Goal: Information Seeking & Learning: Learn about a topic

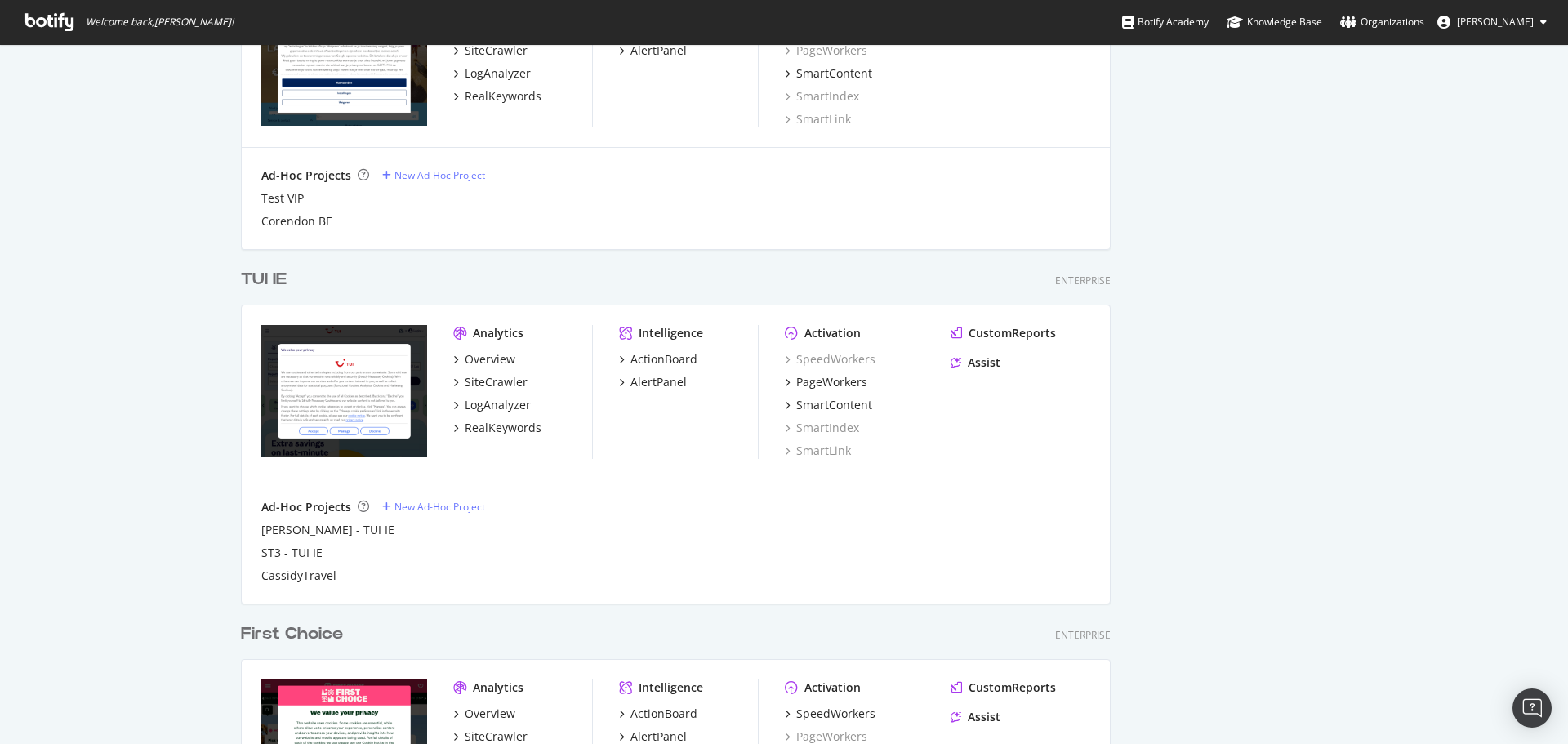
scroll to position [1974, 0]
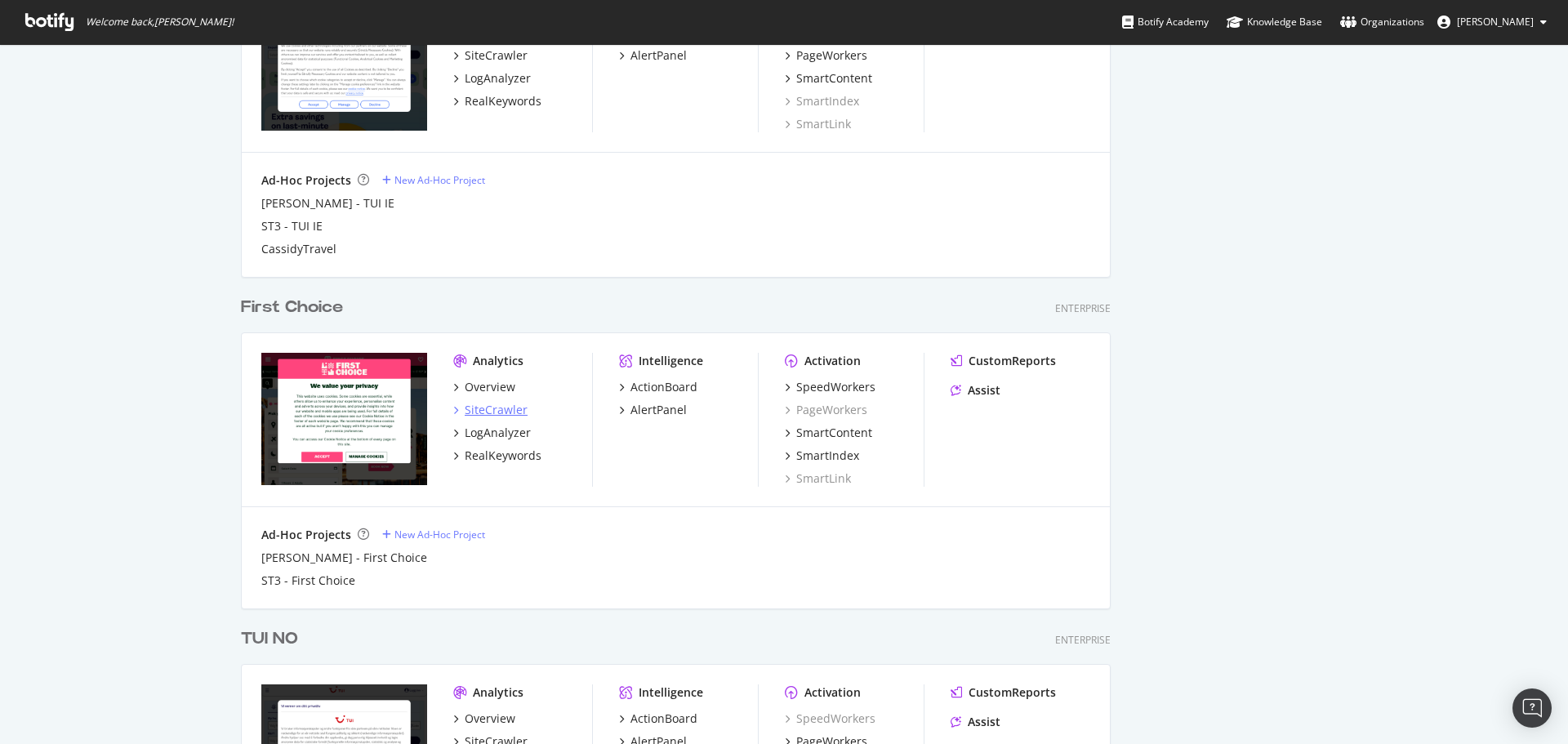
click at [502, 406] on div "SiteCrawler" at bounding box center [496, 410] width 62 height 16
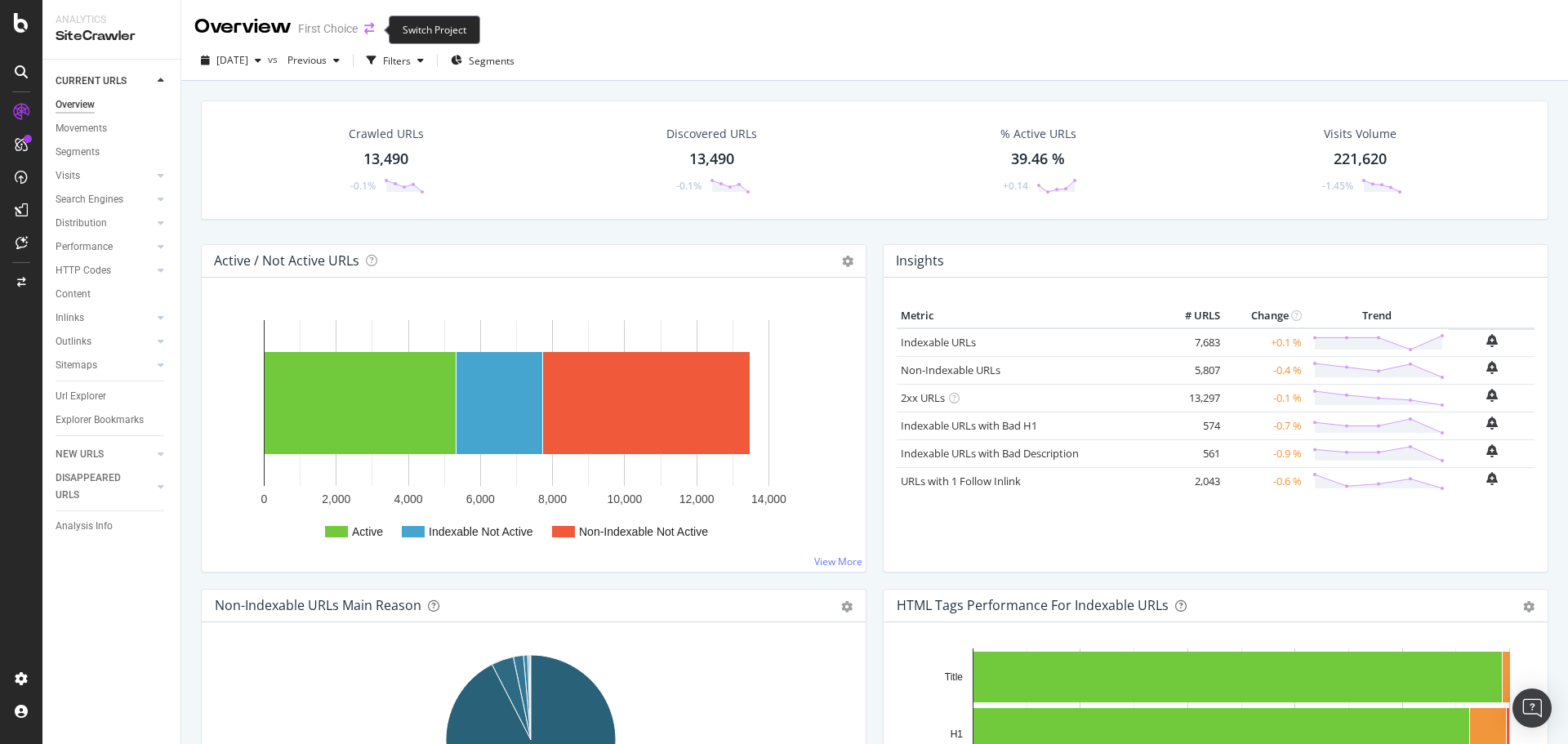
click at [368, 32] on icon "arrow-right-arrow-left" at bounding box center [369, 28] width 10 height 11
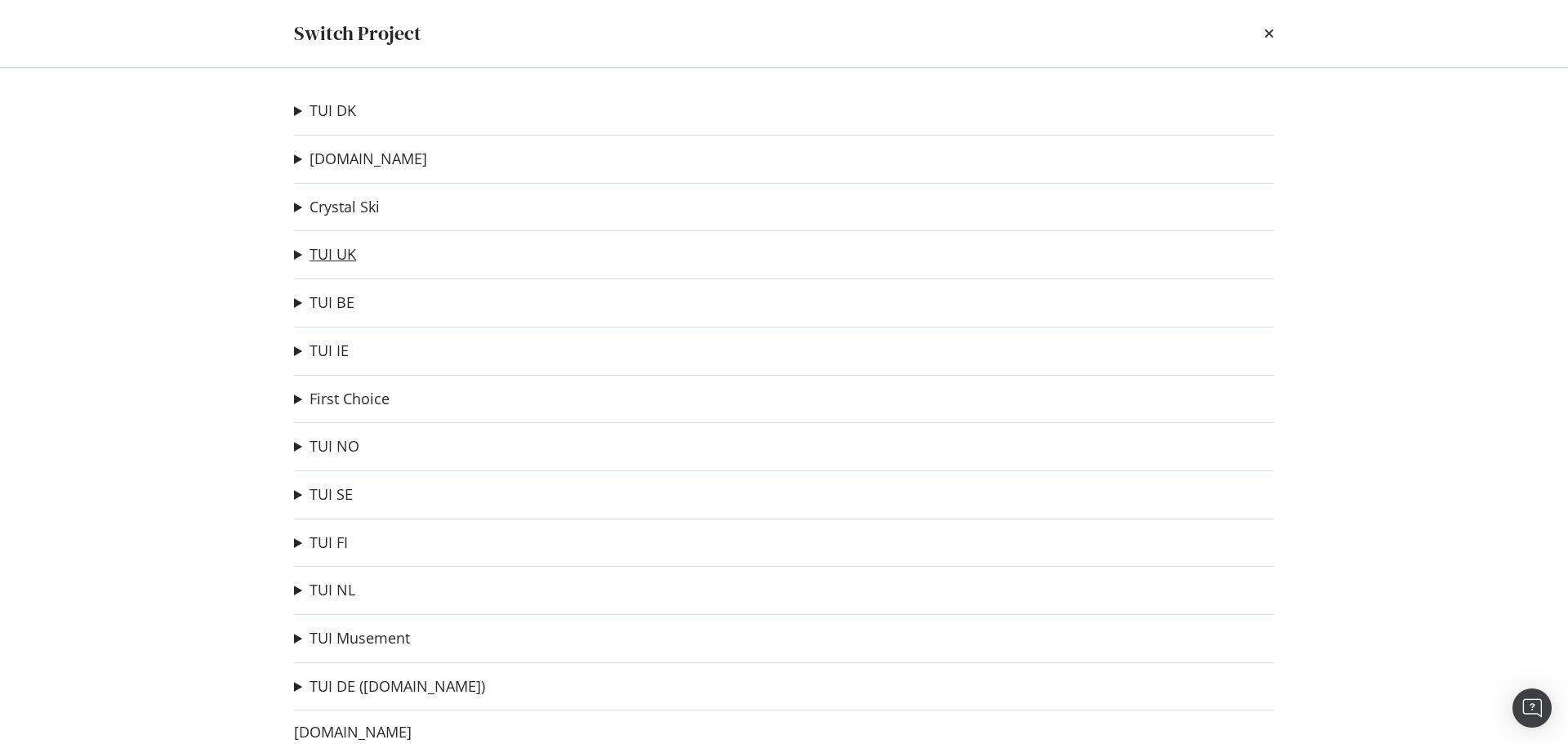
click at [331, 259] on link "TUI UK" at bounding box center [333, 254] width 47 height 17
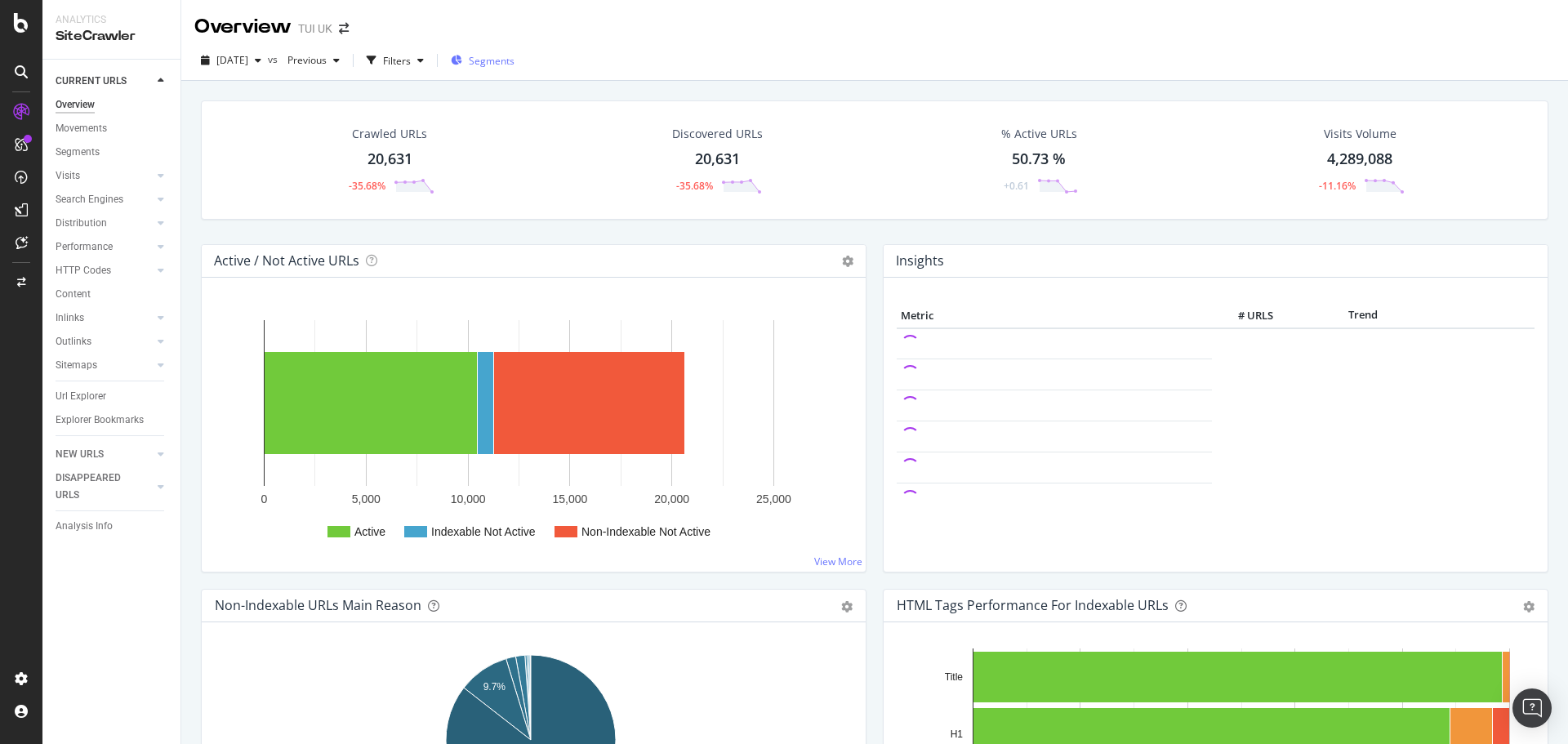
click at [515, 50] on div "Segments" at bounding box center [482, 61] width 63 height 24
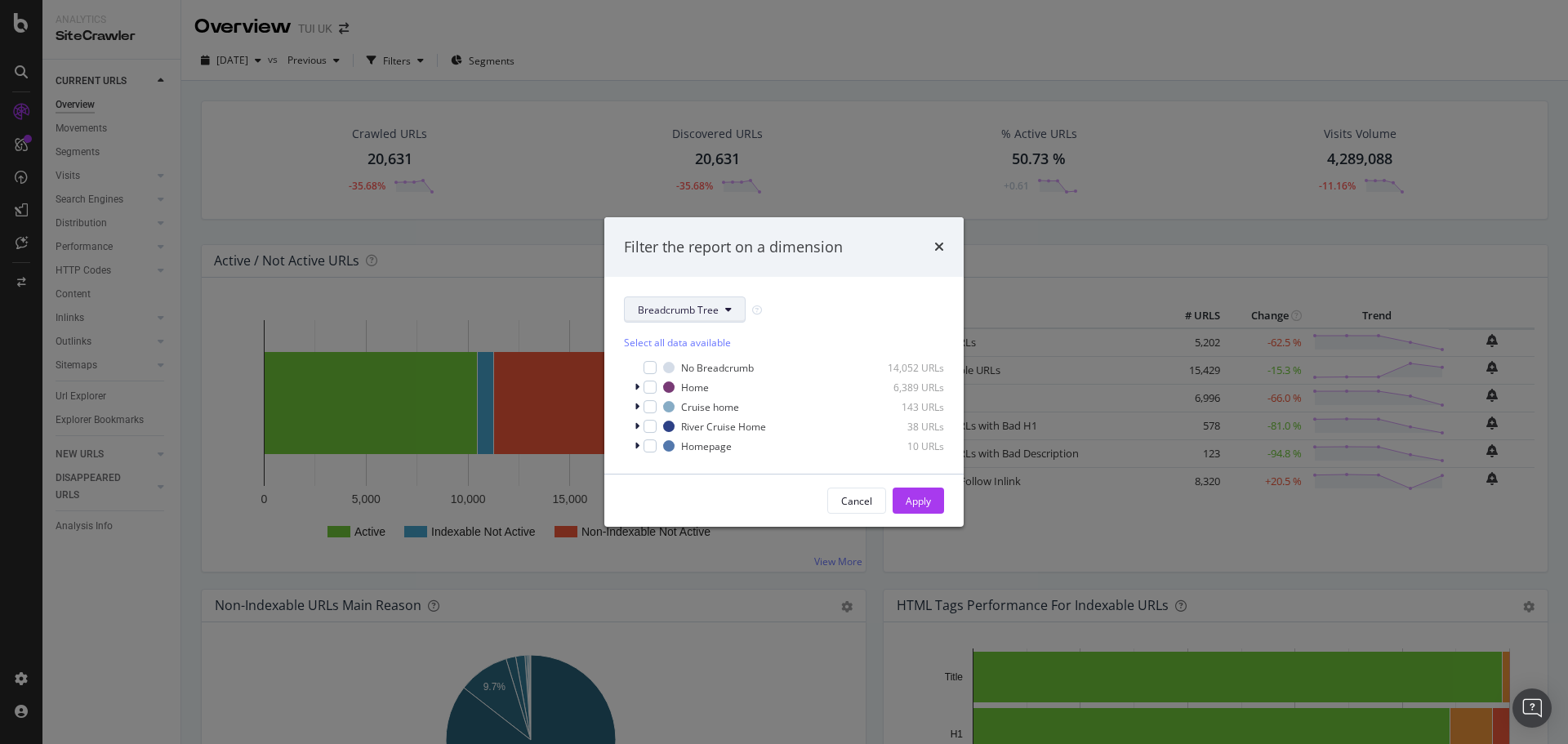
click at [730, 310] on icon "modal" at bounding box center [729, 309] width 7 height 10
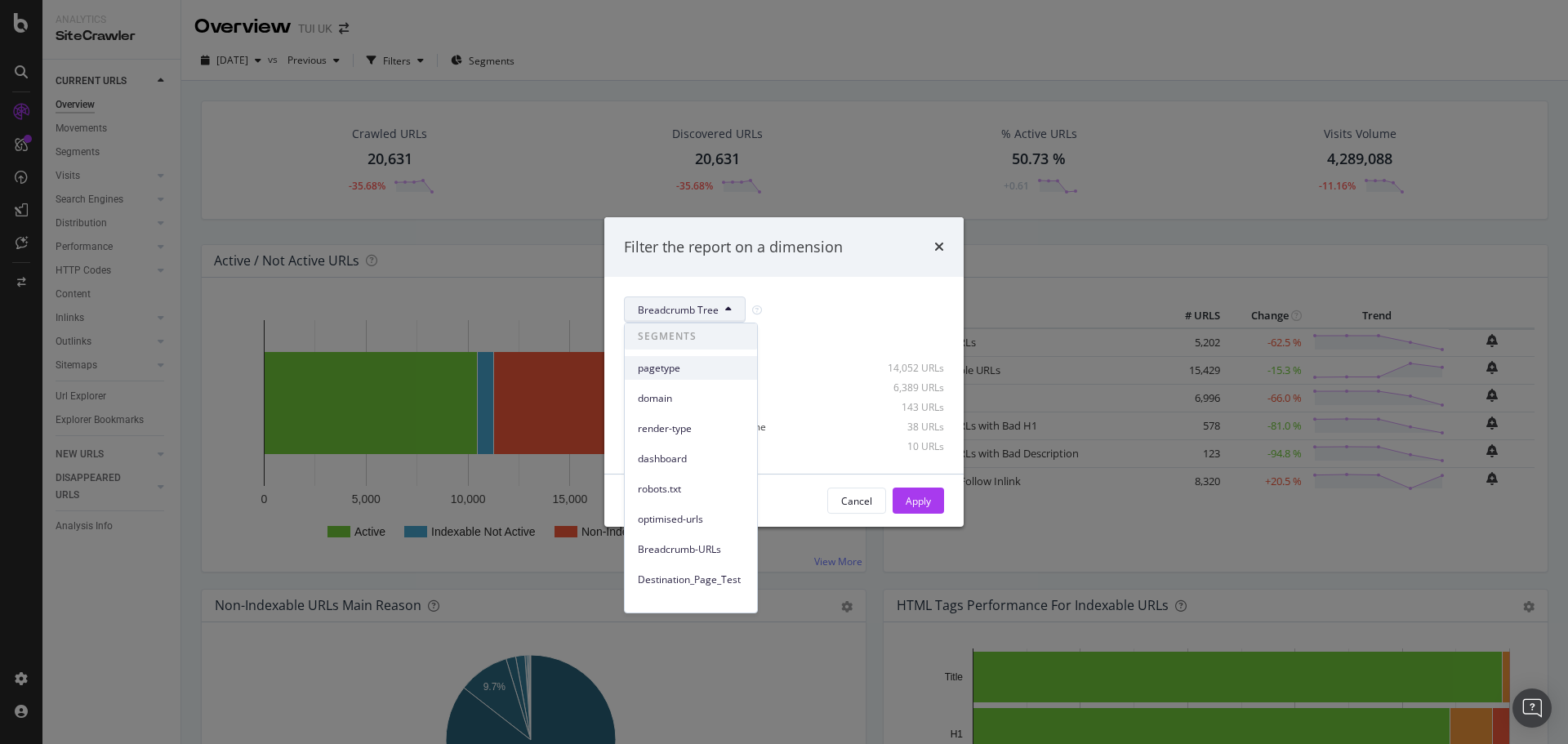
click at [699, 374] on span "pagetype" at bounding box center [691, 368] width 106 height 15
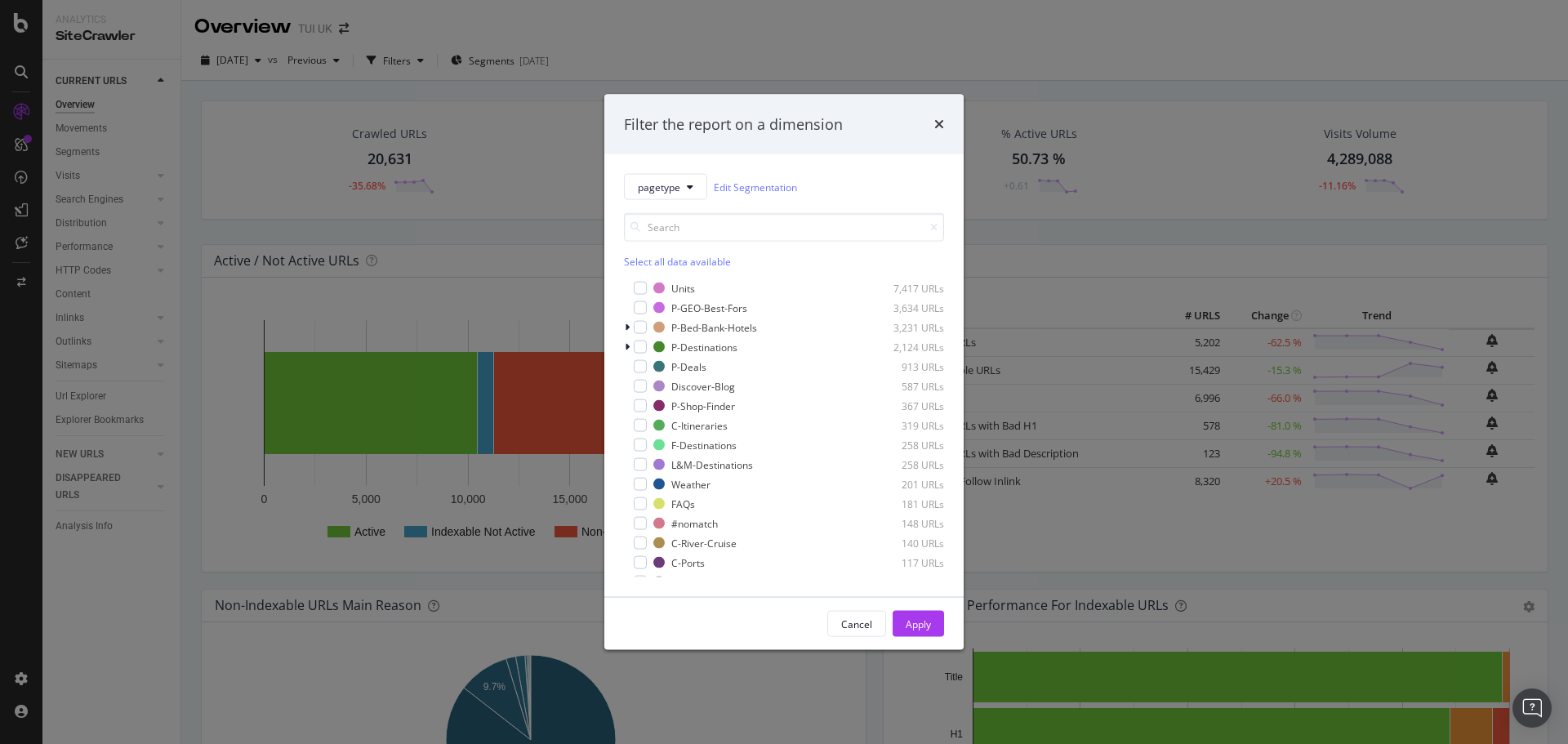
click at [946, 135] on div "Filter the report on a dimension" at bounding box center [784, 124] width 359 height 61
click at [940, 128] on icon "times" at bounding box center [939, 124] width 10 height 13
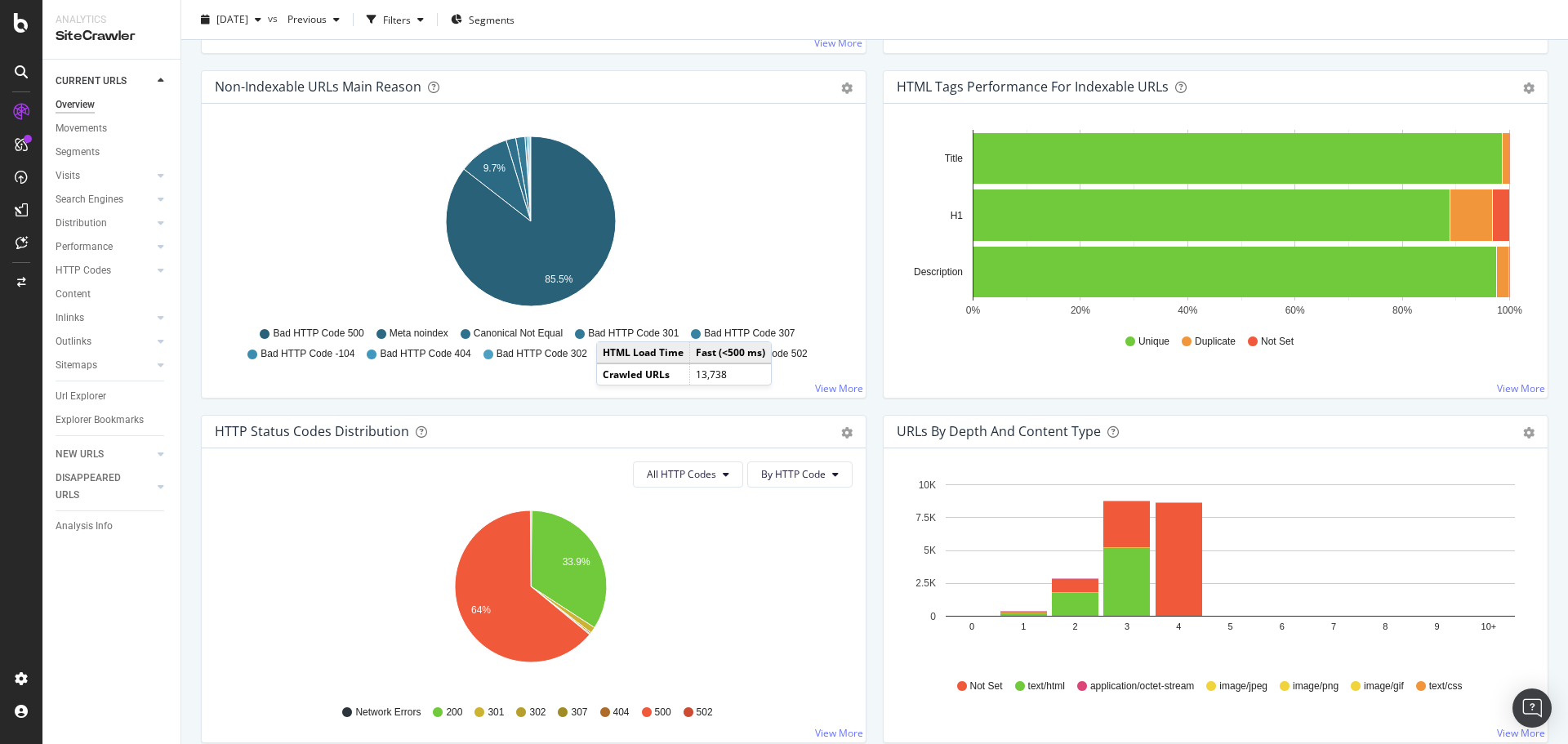
scroll to position [735, 0]
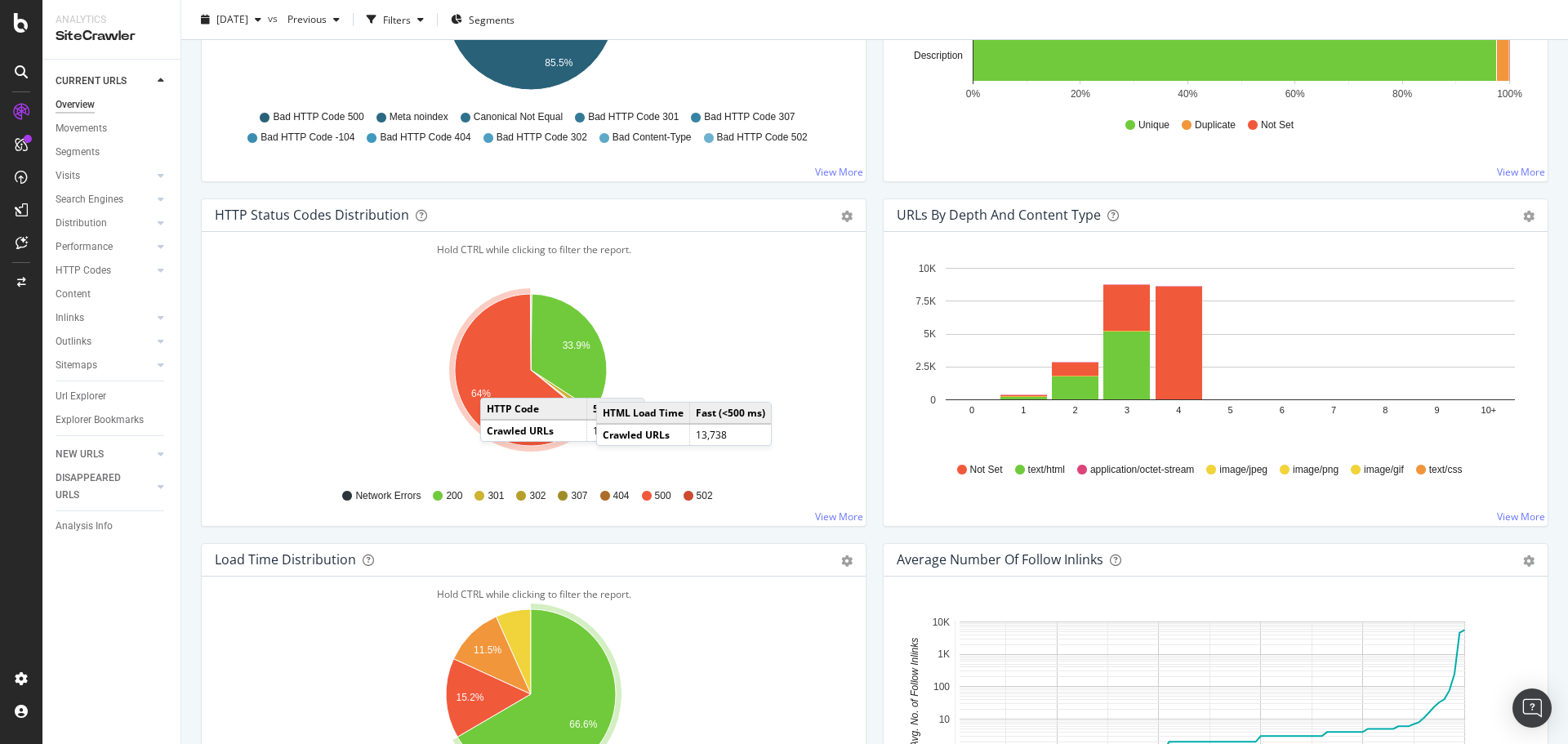
click at [496, 382] on icon "A chart." at bounding box center [522, 370] width 134 height 152
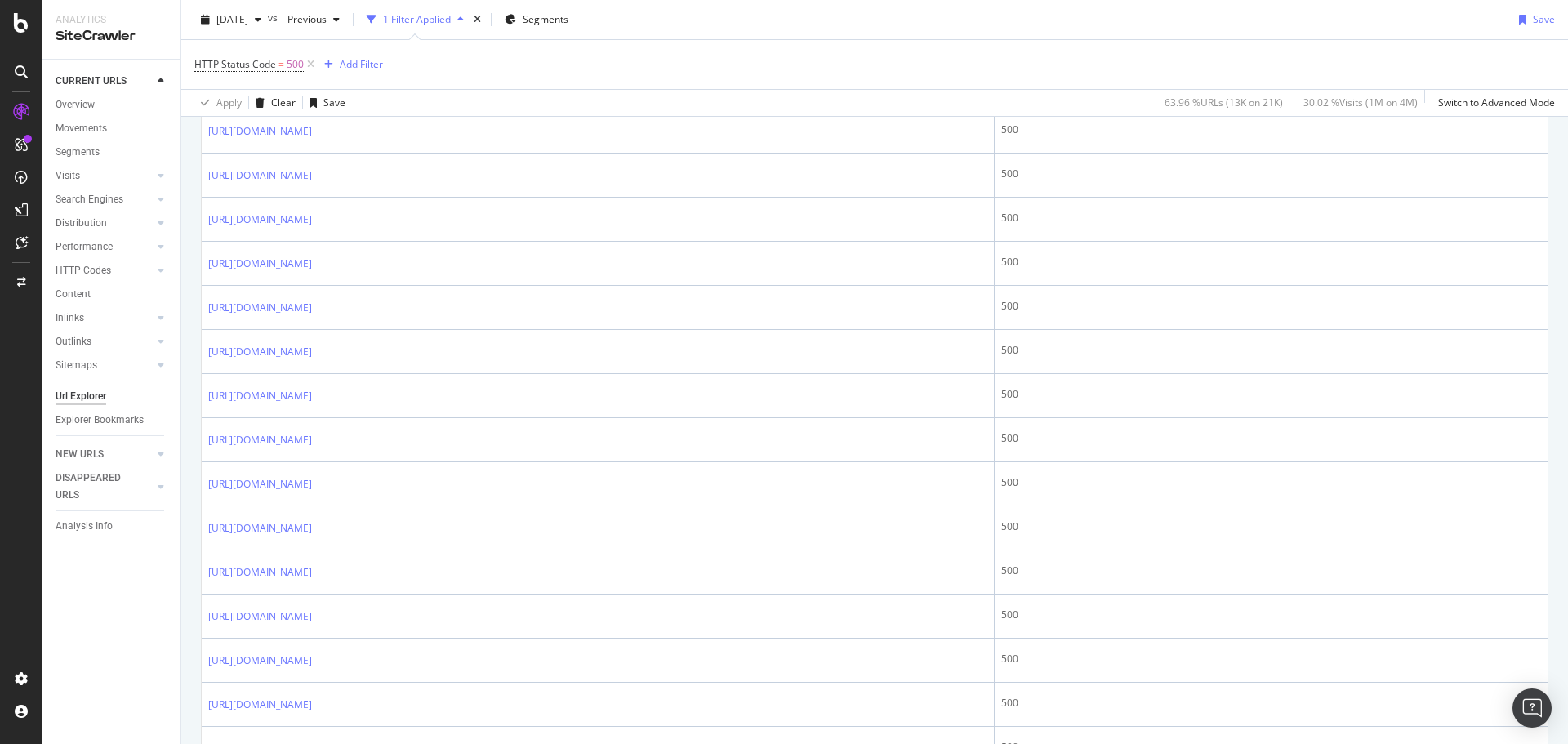
scroll to position [1471, 0]
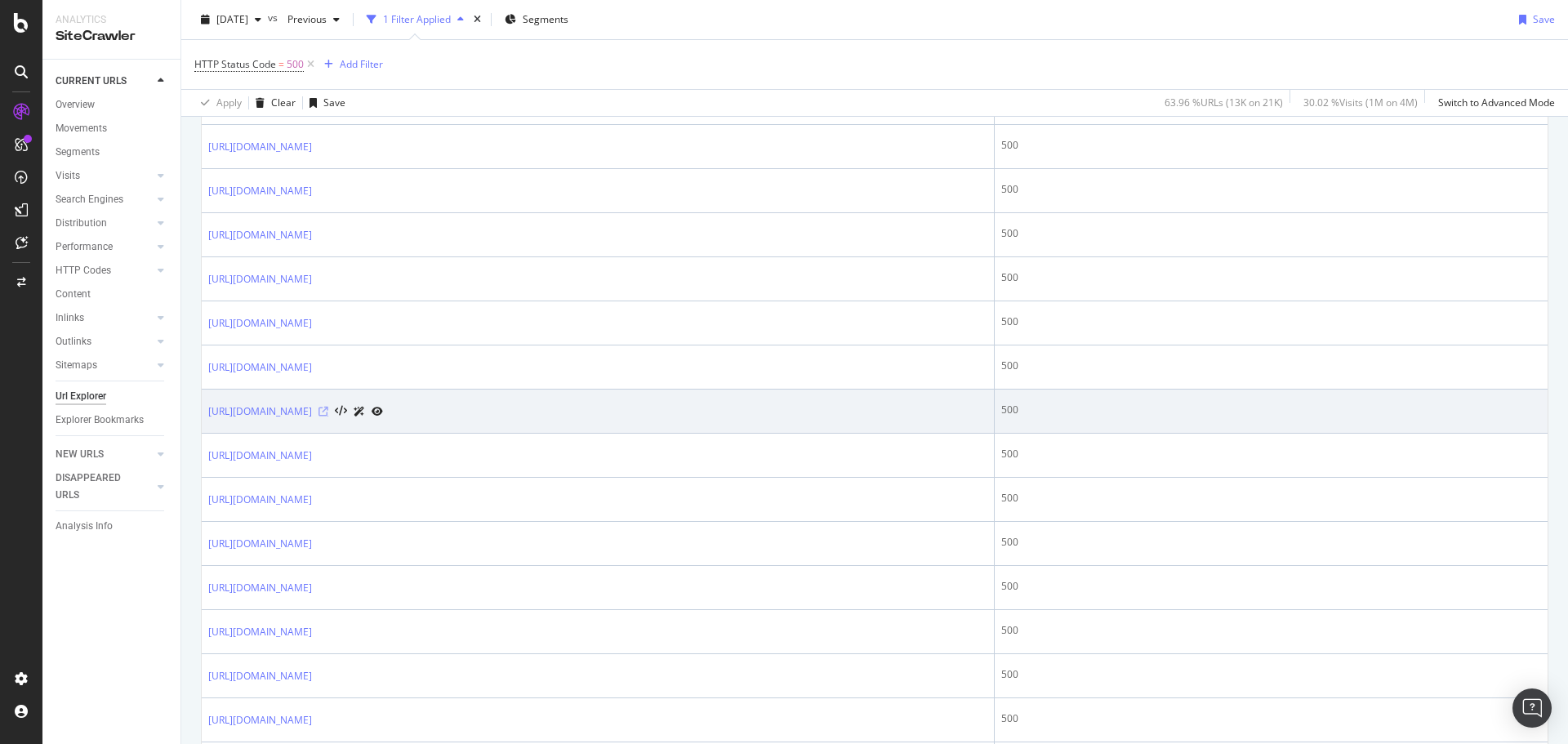
click at [328, 413] on icon at bounding box center [323, 412] width 10 height 10
click at [312, 415] on link "[URL][DOMAIN_NAME]" at bounding box center [260, 412] width 104 height 16
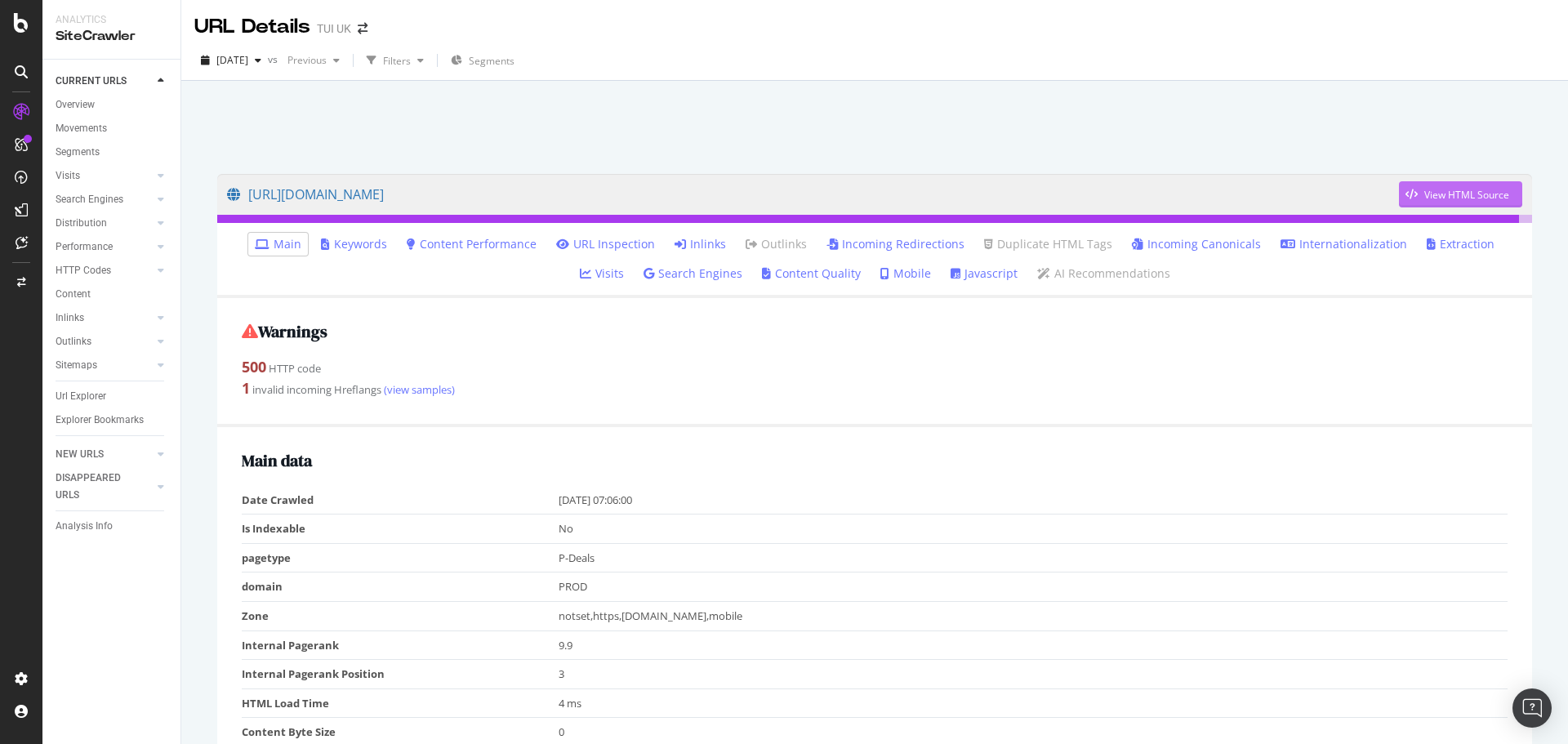
click at [1424, 190] on div "View HTML Source" at bounding box center [1466, 194] width 85 height 14
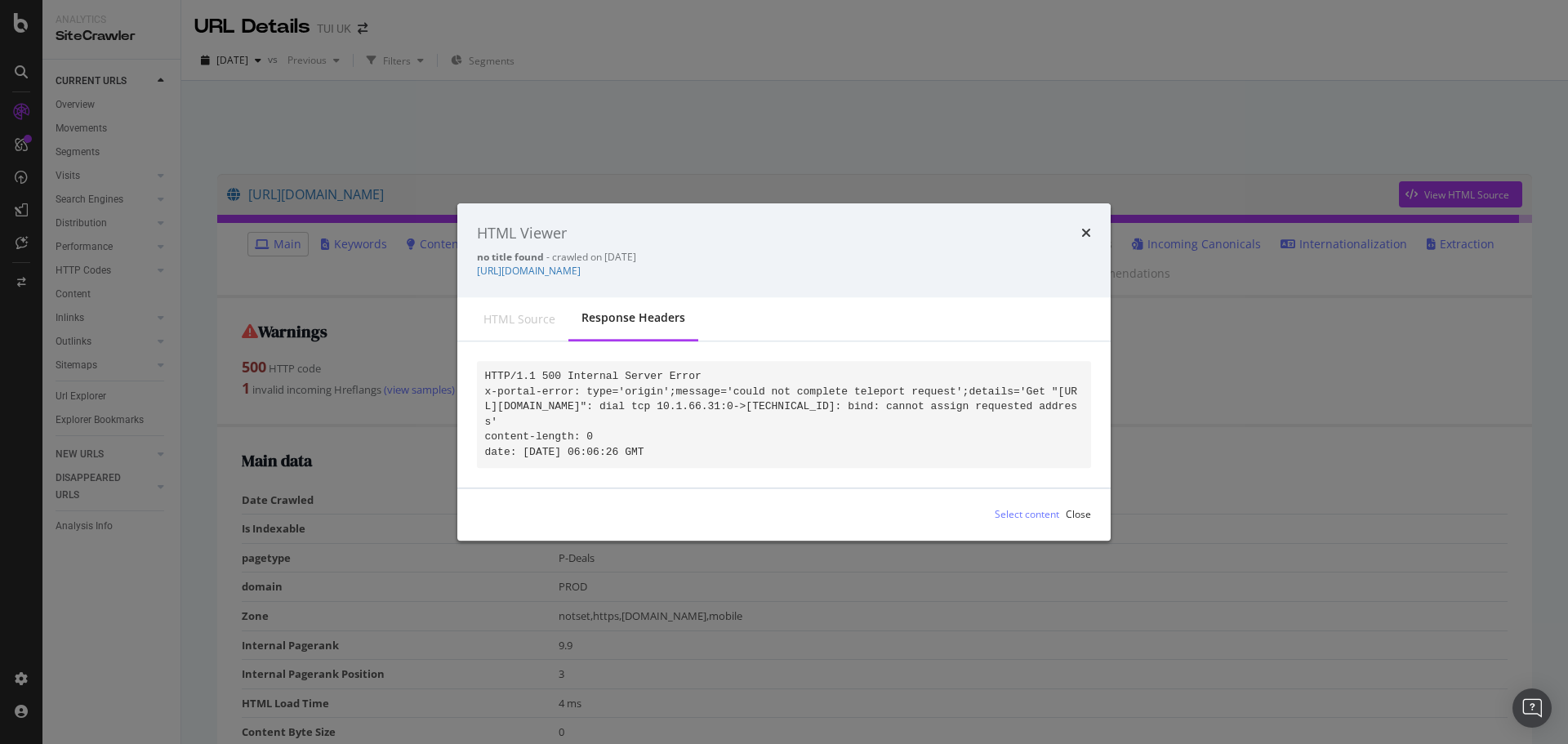
click at [670, 317] on div "Response Headers" at bounding box center [633, 319] width 104 height 16
drag, startPoint x: 712, startPoint y: 386, endPoint x: 922, endPoint y: 382, distance: 210.0
click at [922, 382] on code "HTTP/1.1 500 Internal Server Error x-portal-error: type='origin';message='could…" at bounding box center [781, 414] width 593 height 89
copy code "could not complete teleport request'"
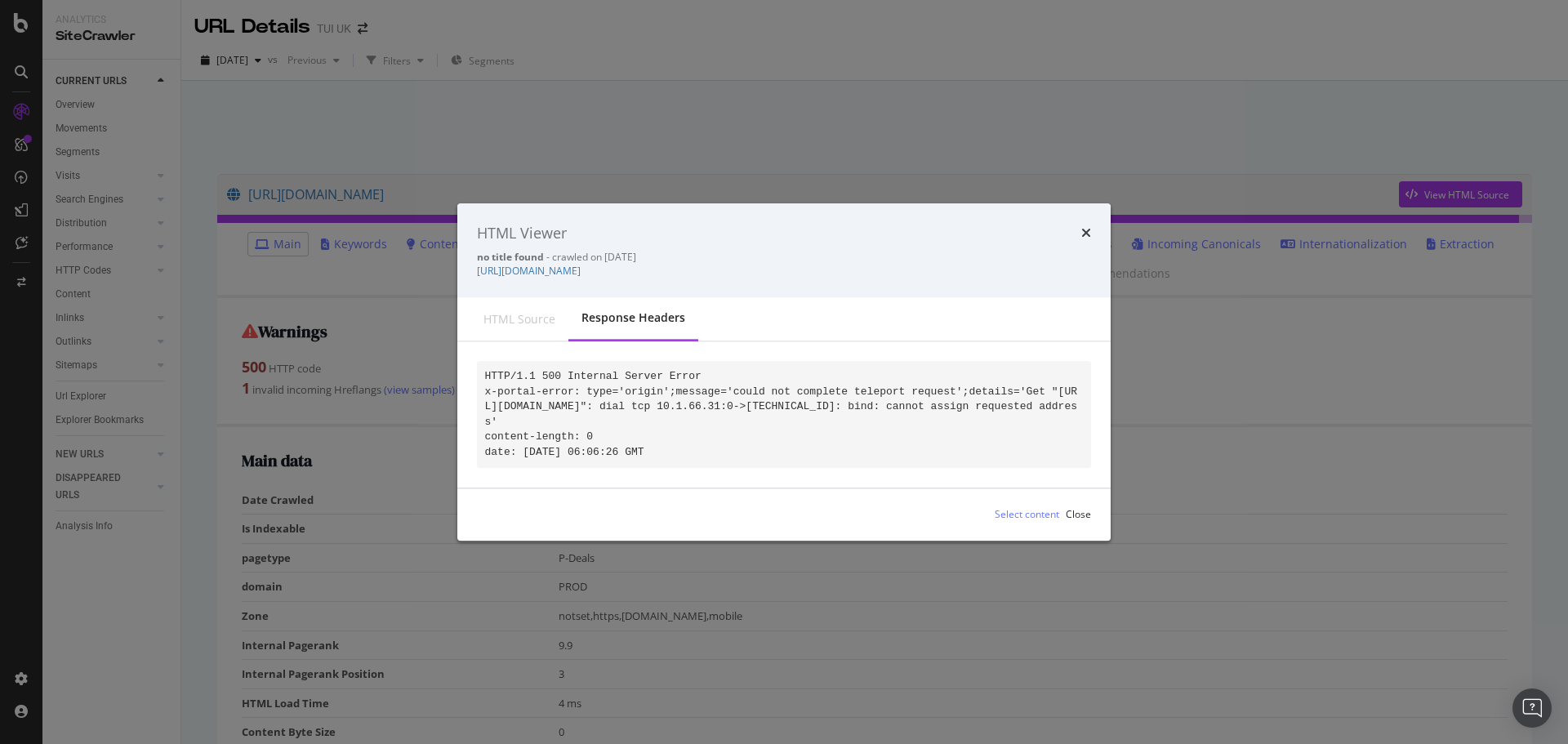
click at [1080, 234] on div "HTML Viewer" at bounding box center [784, 234] width 614 height 21
click at [1088, 227] on icon "times" at bounding box center [1086, 234] width 10 height 13
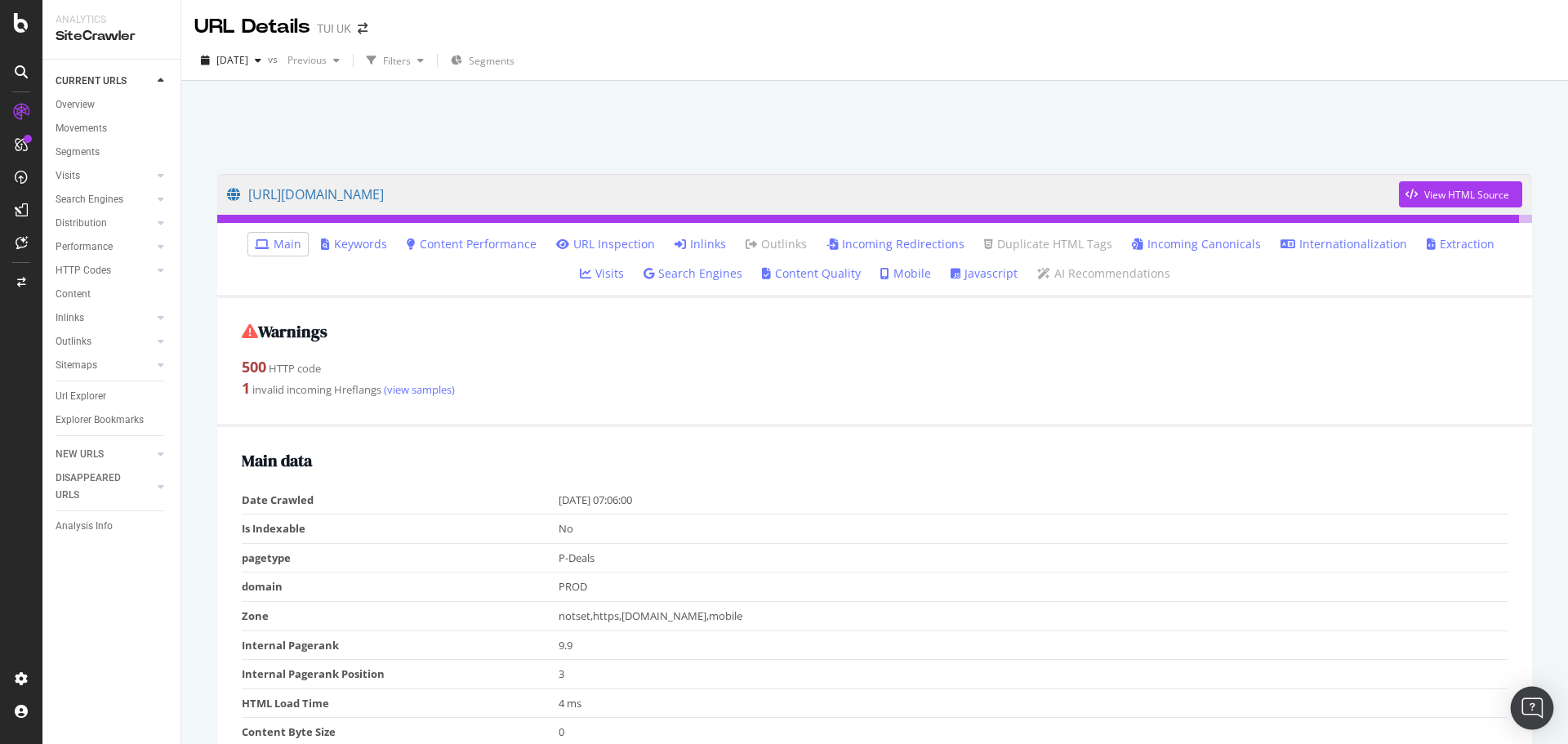
click at [1522, 701] on div "Open Intercom Messenger" at bounding box center [1532, 708] width 43 height 43
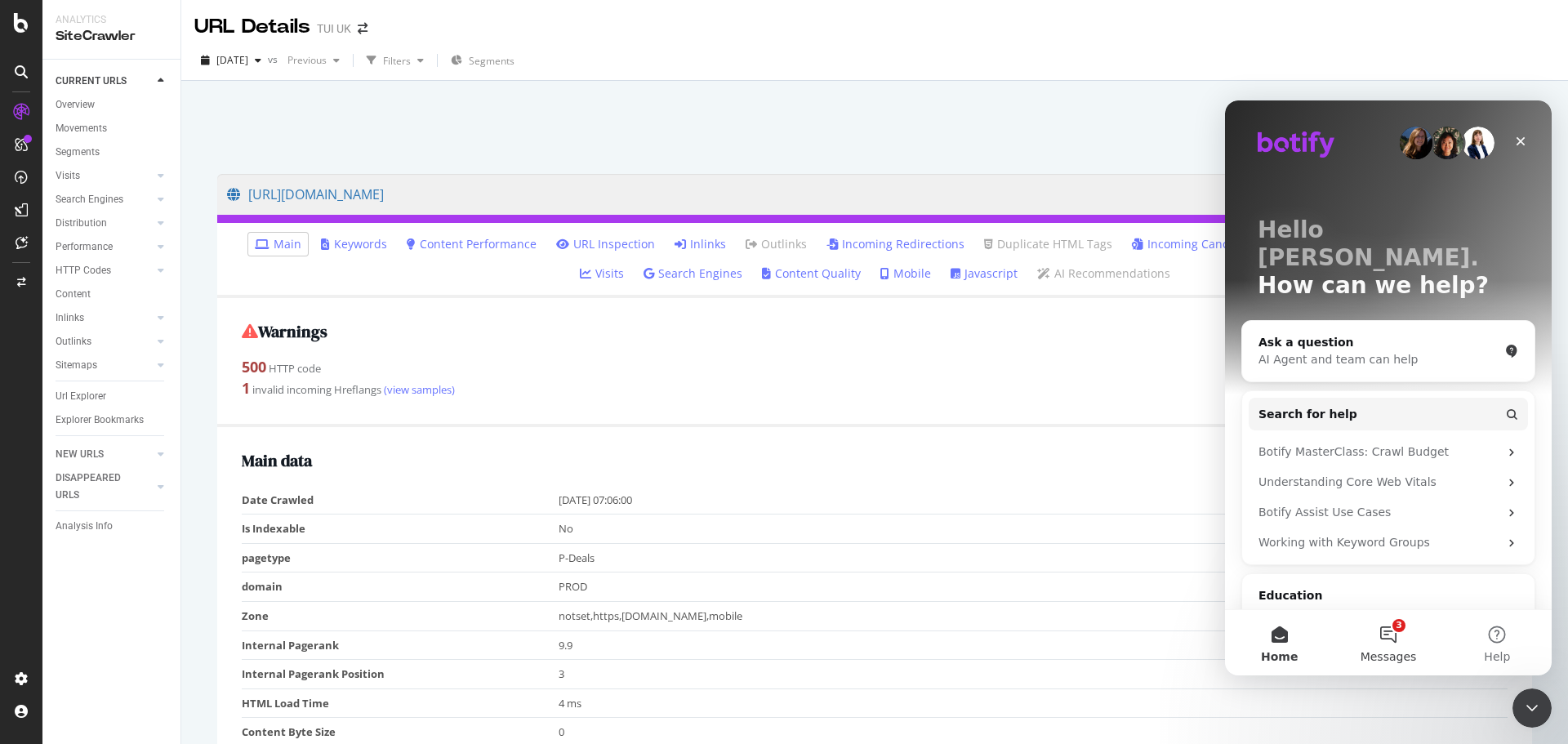
click at [1391, 652] on span "Messages" at bounding box center [1388, 656] width 56 height 11
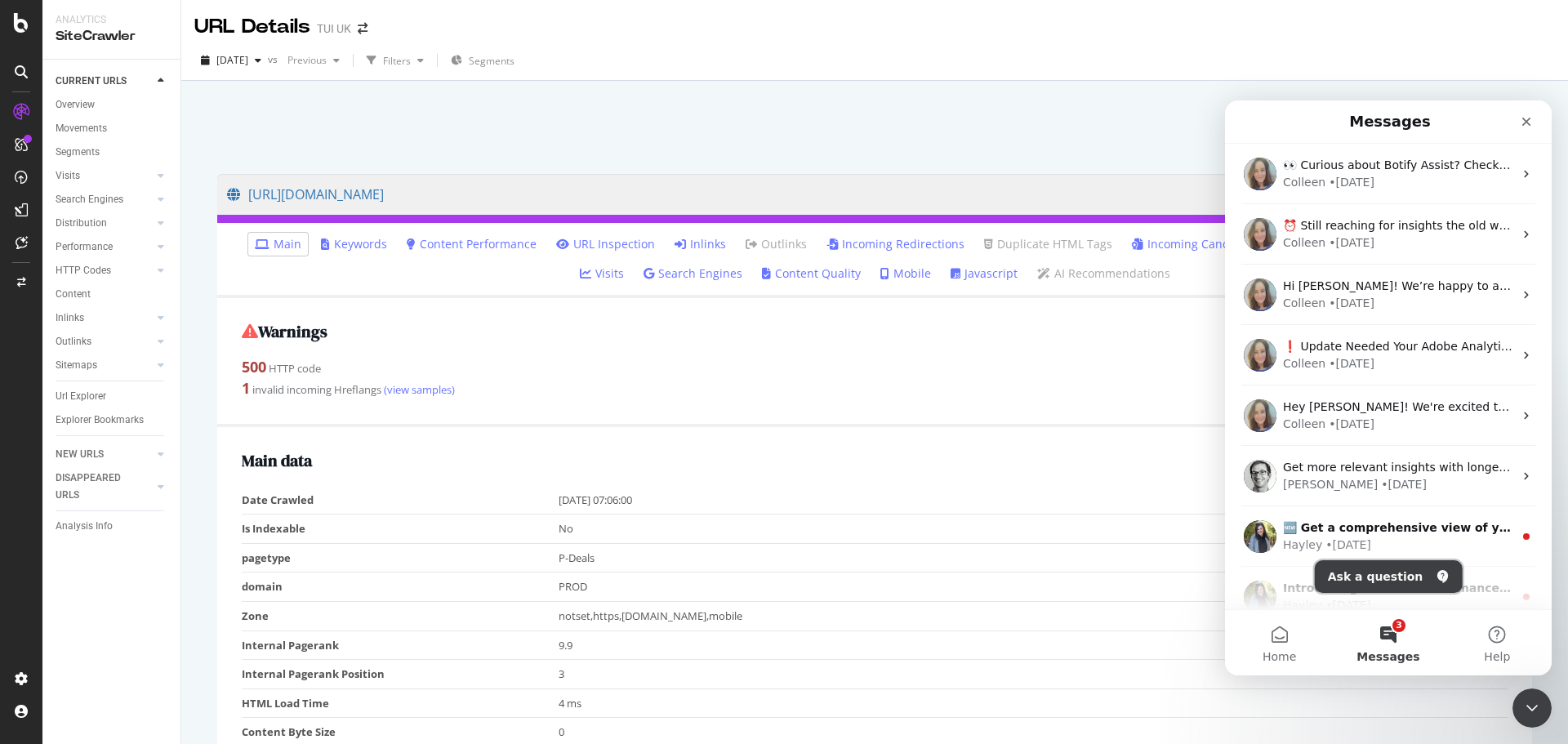
click at [1374, 580] on button "Ask a question" at bounding box center [1388, 577] width 148 height 33
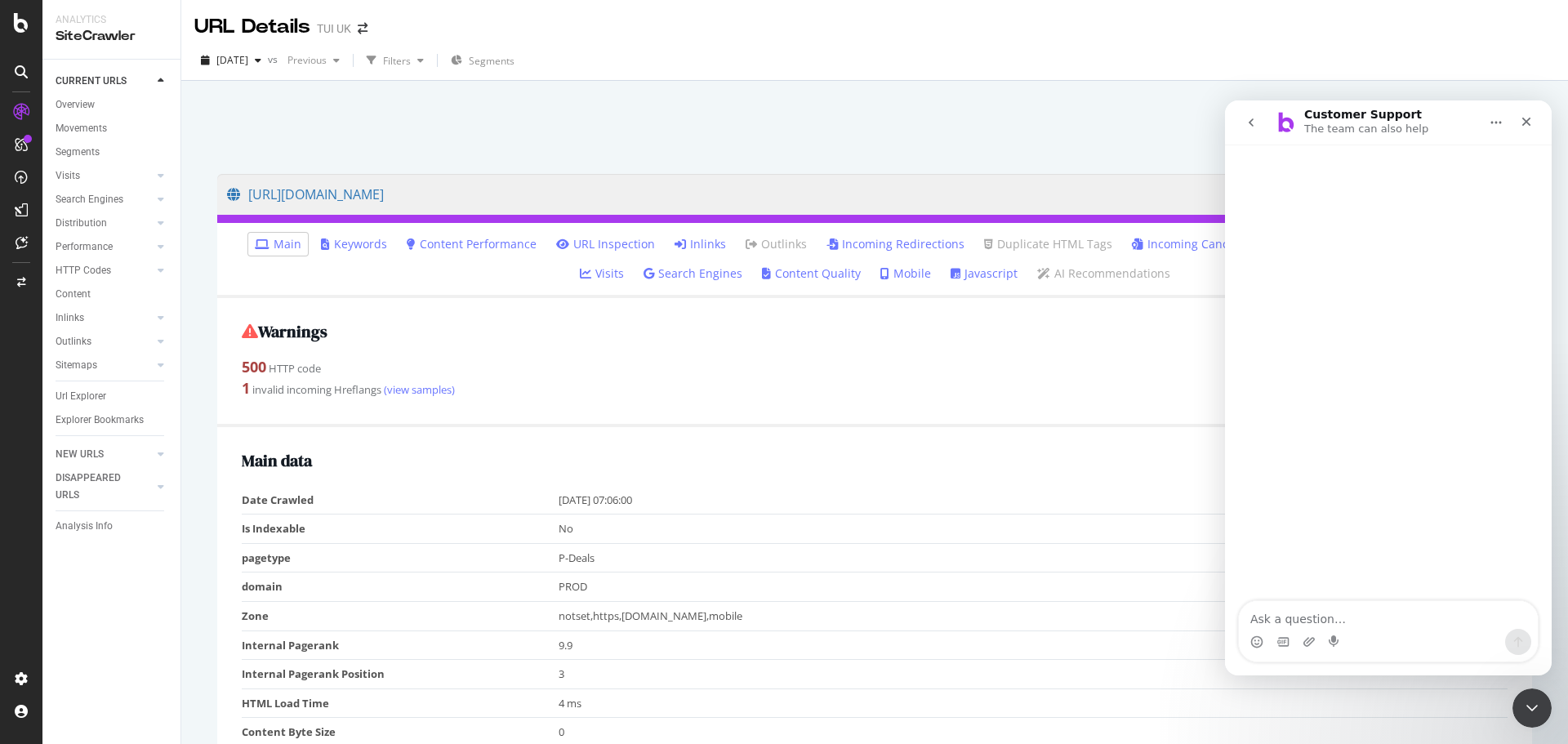
click at [1243, 126] on button "go back" at bounding box center [1251, 122] width 31 height 31
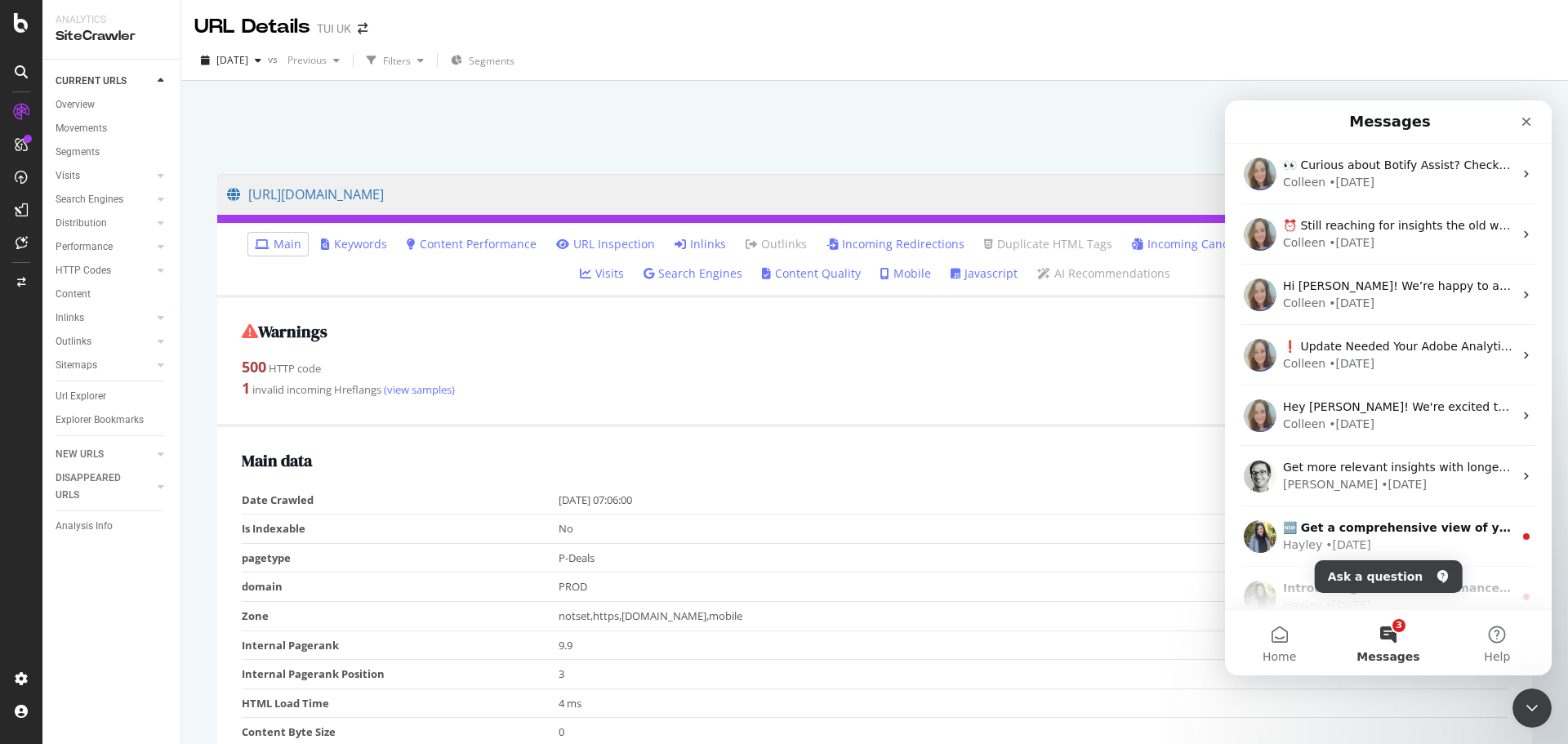
click at [365, 38] on div "URL Details TUI [GEOGRAPHIC_DATA]" at bounding box center [289, 27] width 189 height 28
click at [365, 36] on div "URL Details TUI [GEOGRAPHIC_DATA]" at bounding box center [289, 27] width 189 height 28
click at [363, 33] on icon "arrow-right-arrow-left" at bounding box center [362, 28] width 10 height 11
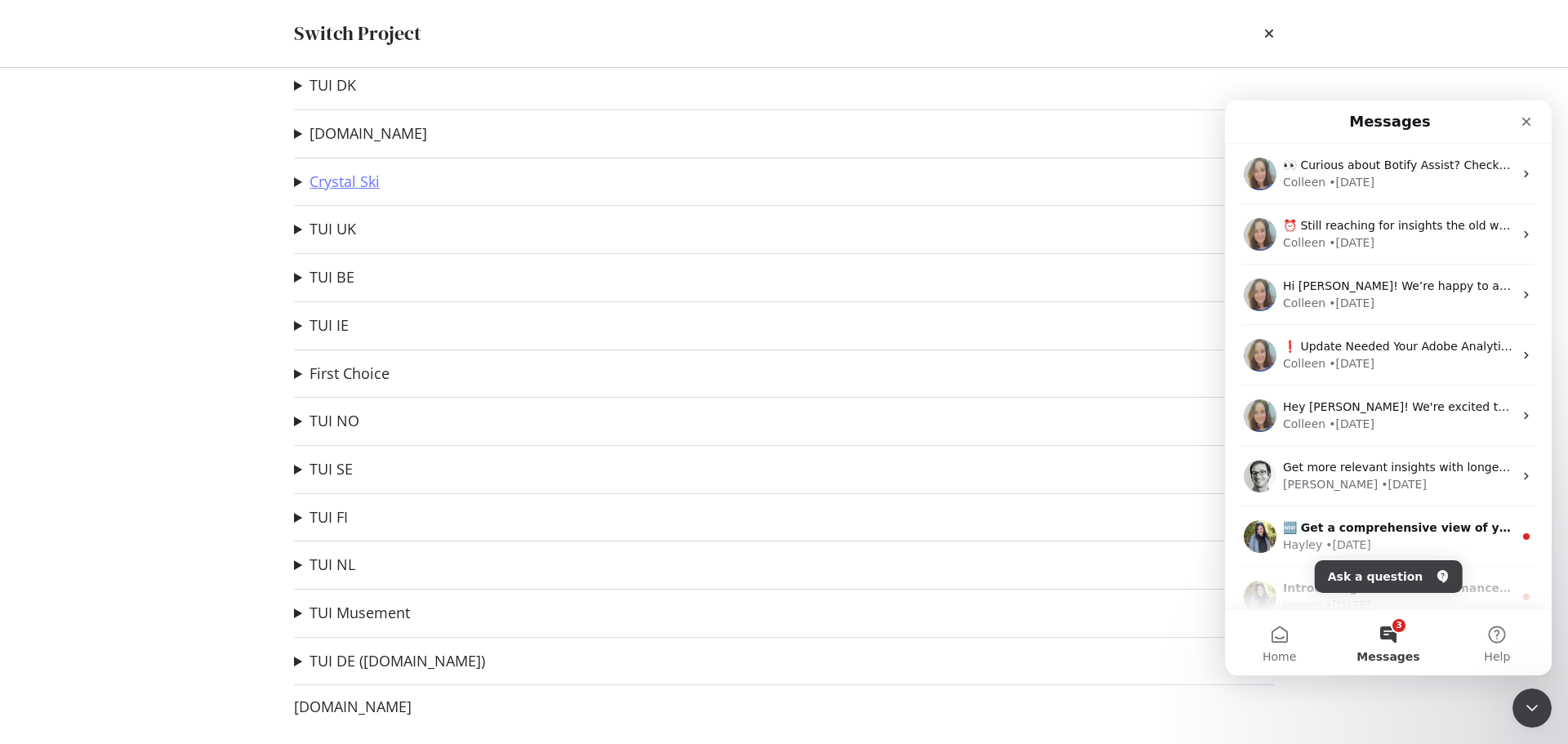
scroll to position [30, 0]
click at [347, 327] on link "TUI IE" at bounding box center [329, 321] width 39 height 17
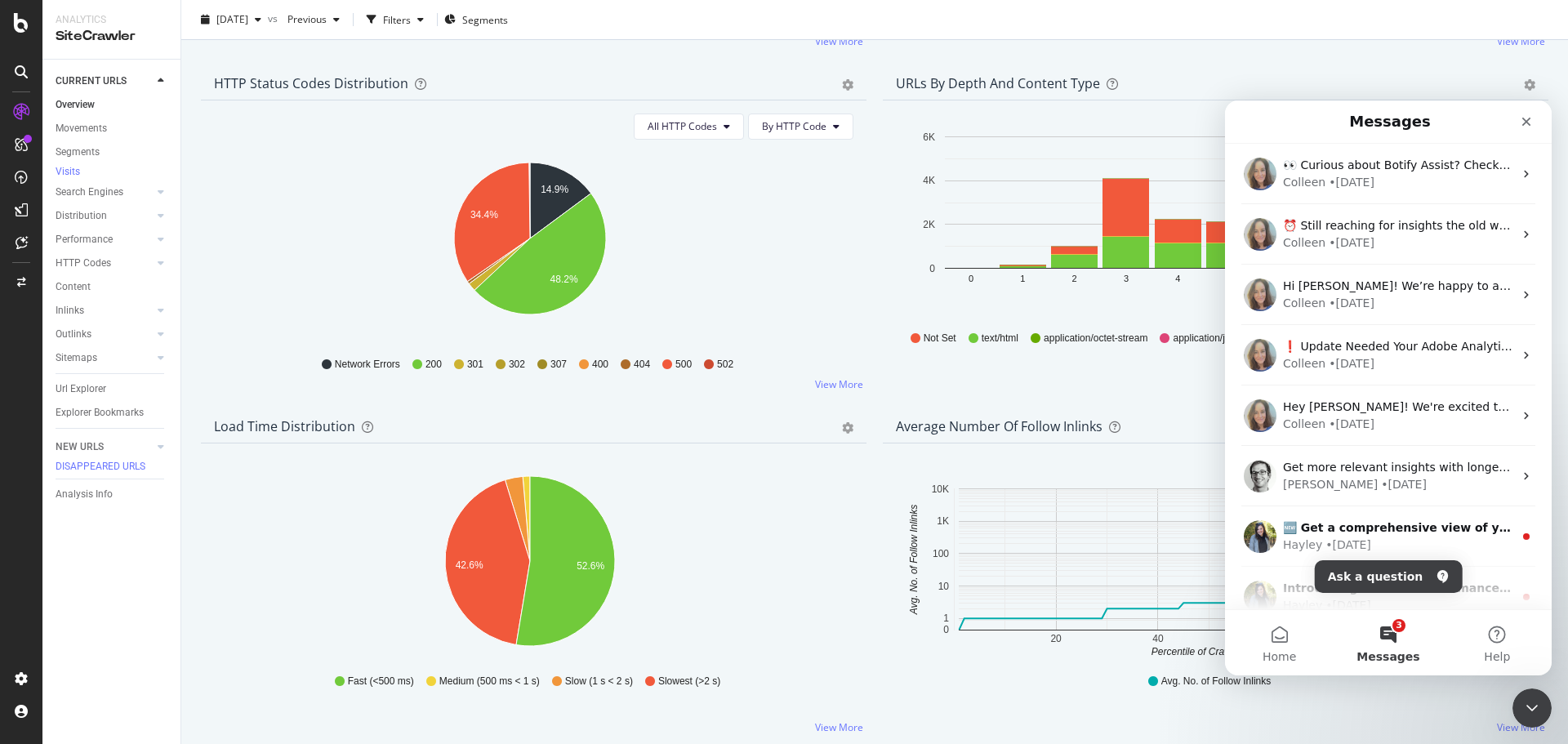
scroll to position [899, 0]
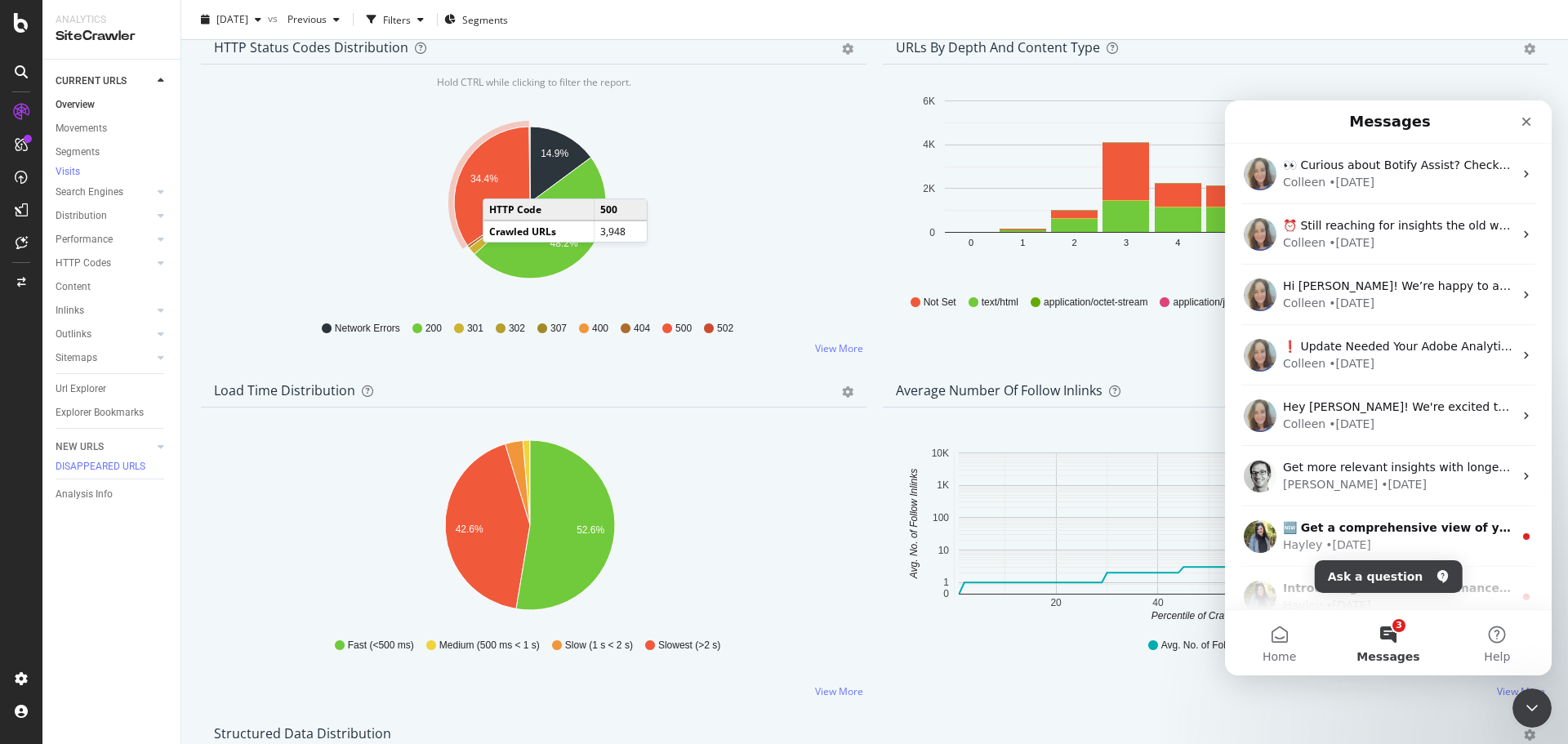
click at [500, 187] on icon "A chart." at bounding box center [492, 186] width 76 height 119
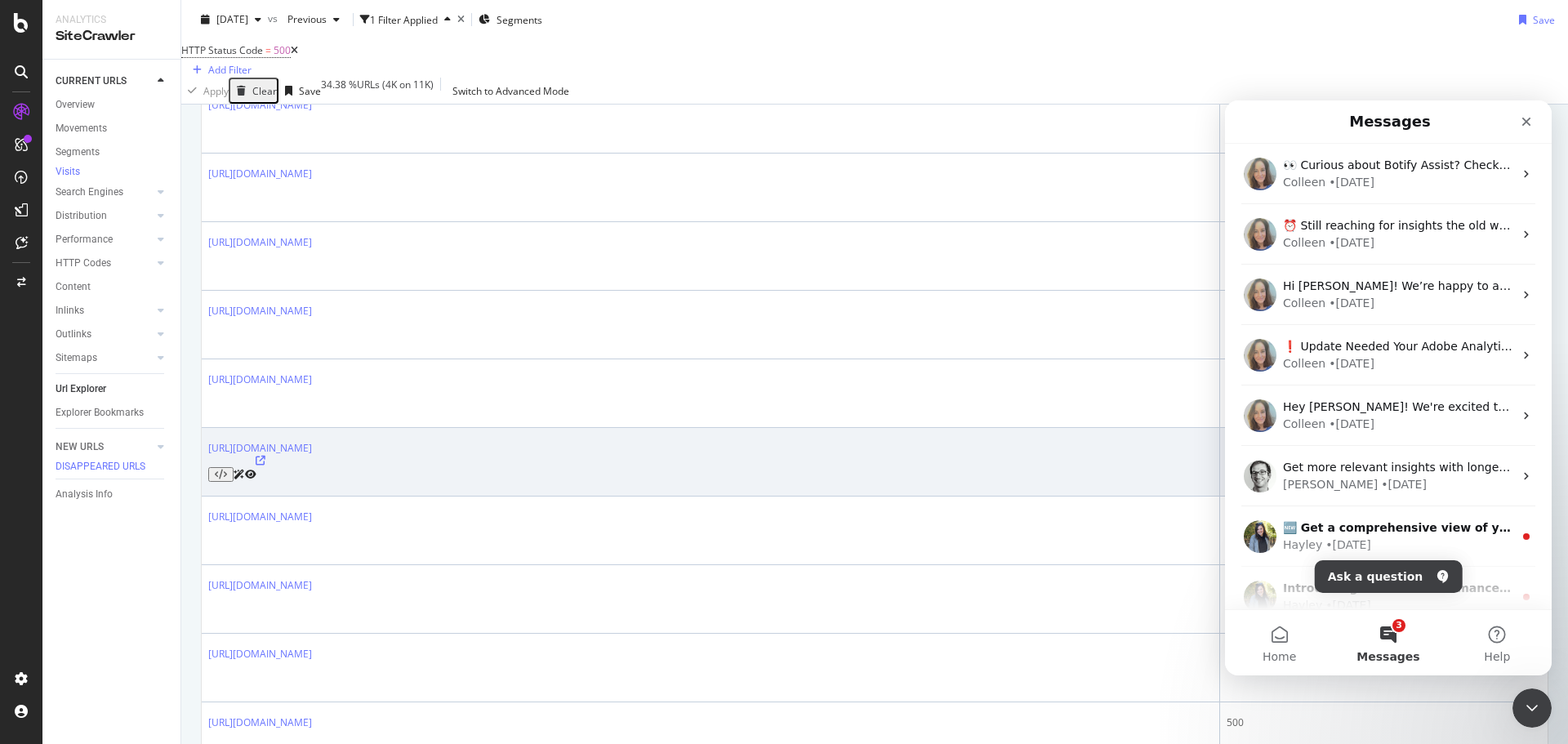
scroll to position [1062, 0]
